Goal: Task Accomplishment & Management: Understand process/instructions

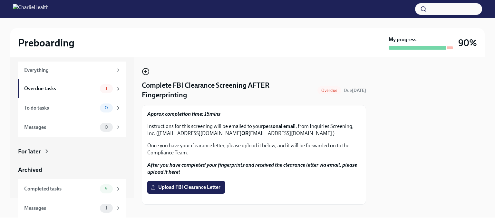
click at [143, 73] on icon "button" at bounding box center [146, 72] width 8 height 8
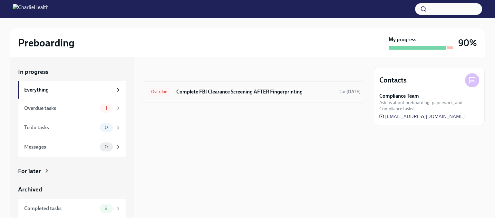
click at [216, 93] on h6 "Complete FBI Clearance Screening AFTER Fingerprinting" at bounding box center [254, 91] width 157 height 7
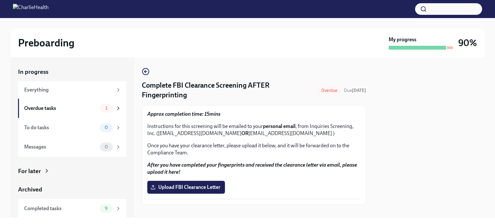
drag, startPoint x: 242, startPoint y: 134, endPoint x: 159, endPoint y: 134, distance: 82.5
click at [159, 134] on p "Instructions for this screening will be emailed to your personal email , from I…" at bounding box center [253, 130] width 213 height 14
copy p "FBIRequests@inquiriesscreening.com"
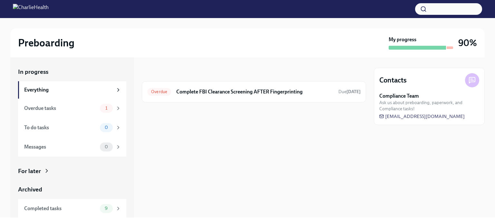
scroll to position [20, 0]
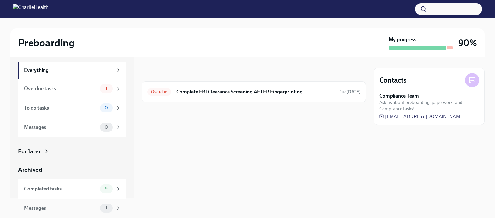
click at [82, 211] on div "Messages" at bounding box center [60, 208] width 73 height 7
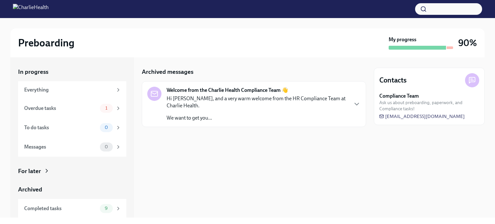
click at [230, 93] on strong "Welcome from the Charlie Health Compliance Team 👋" at bounding box center [227, 90] width 121 height 7
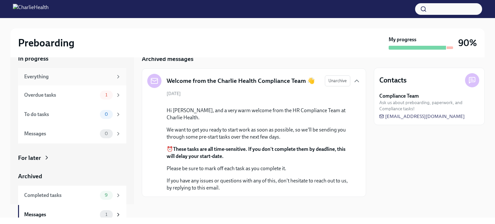
scroll to position [20, 0]
